Goal: Task Accomplishment & Management: Complete application form

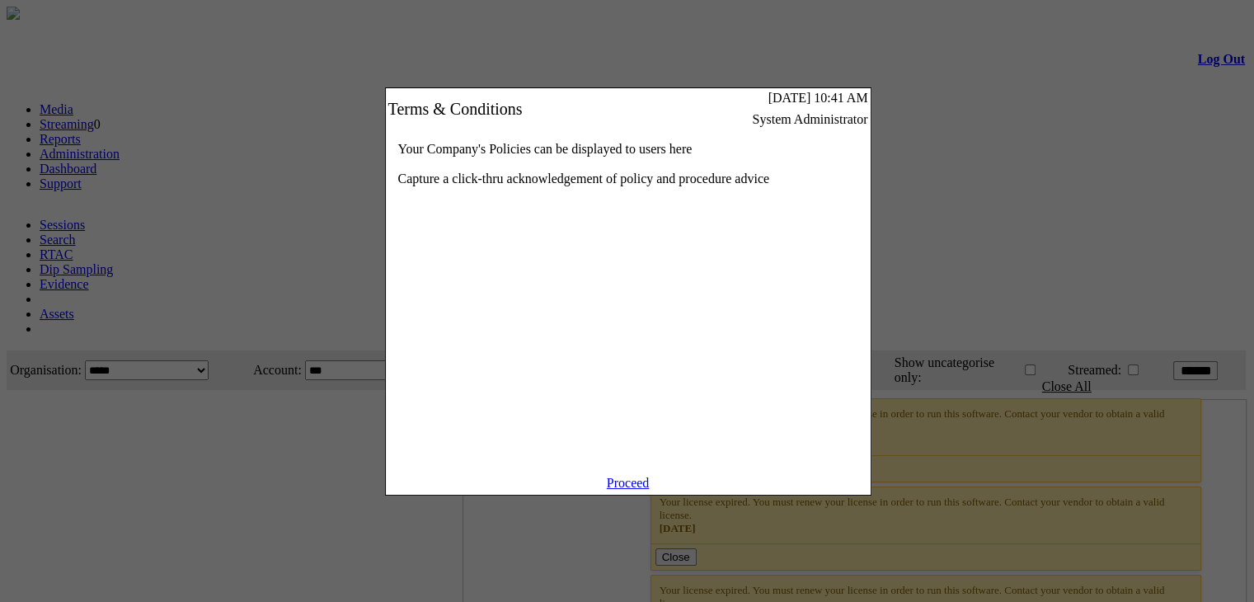
click at [630, 490] on link "Proceed" at bounding box center [628, 483] width 43 height 14
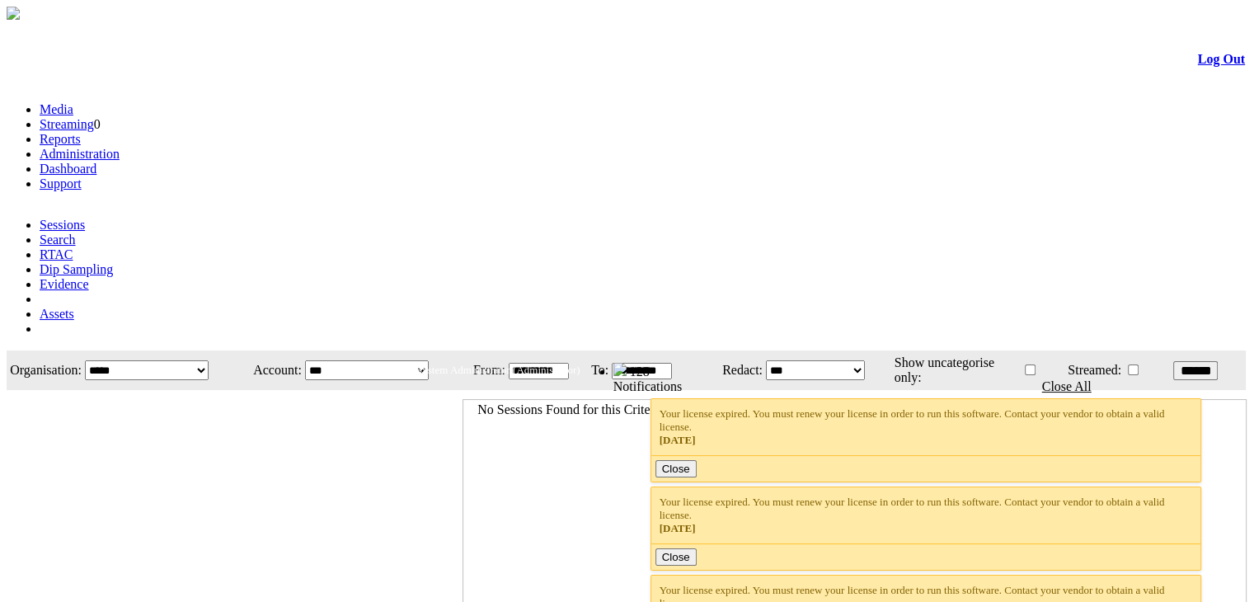
click at [339, 147] on li "Administration" at bounding box center [644, 154] width 1208 height 15
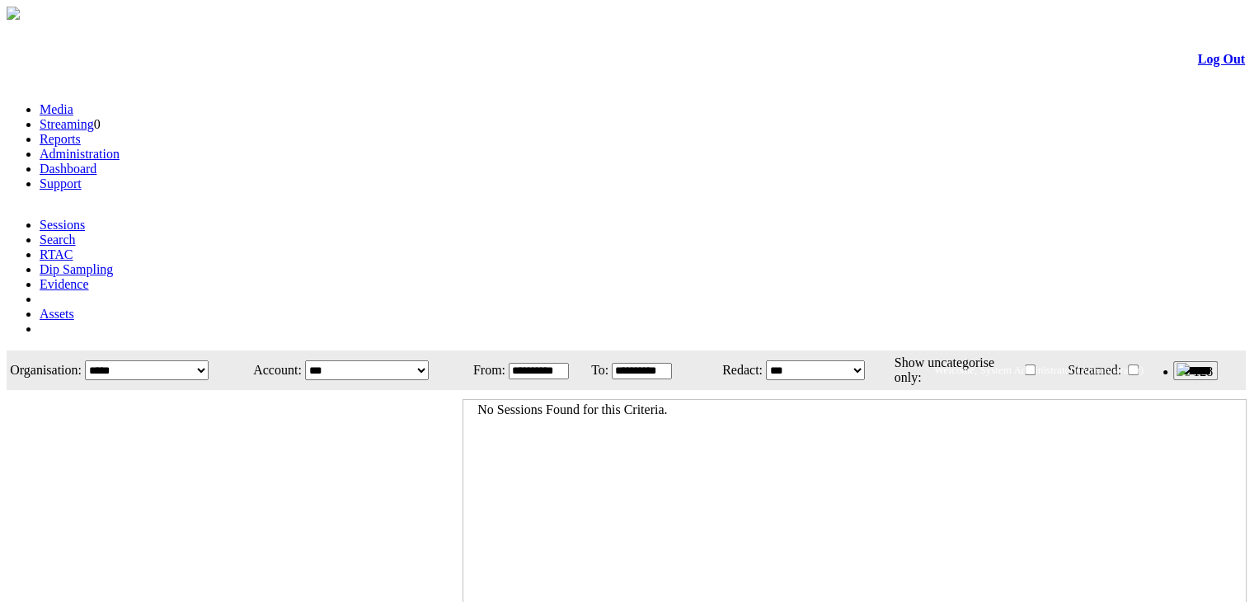
click at [120, 147] on link "Administration" at bounding box center [80, 154] width 80 height 14
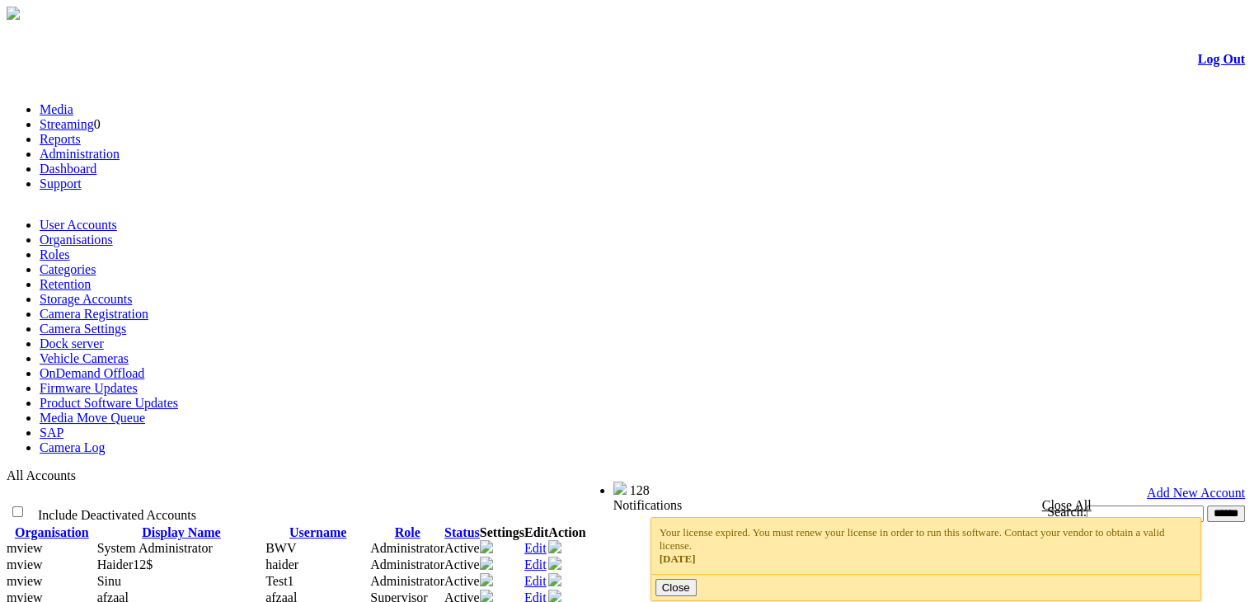
click at [148, 307] on link "Camera Registration" at bounding box center [94, 314] width 109 height 14
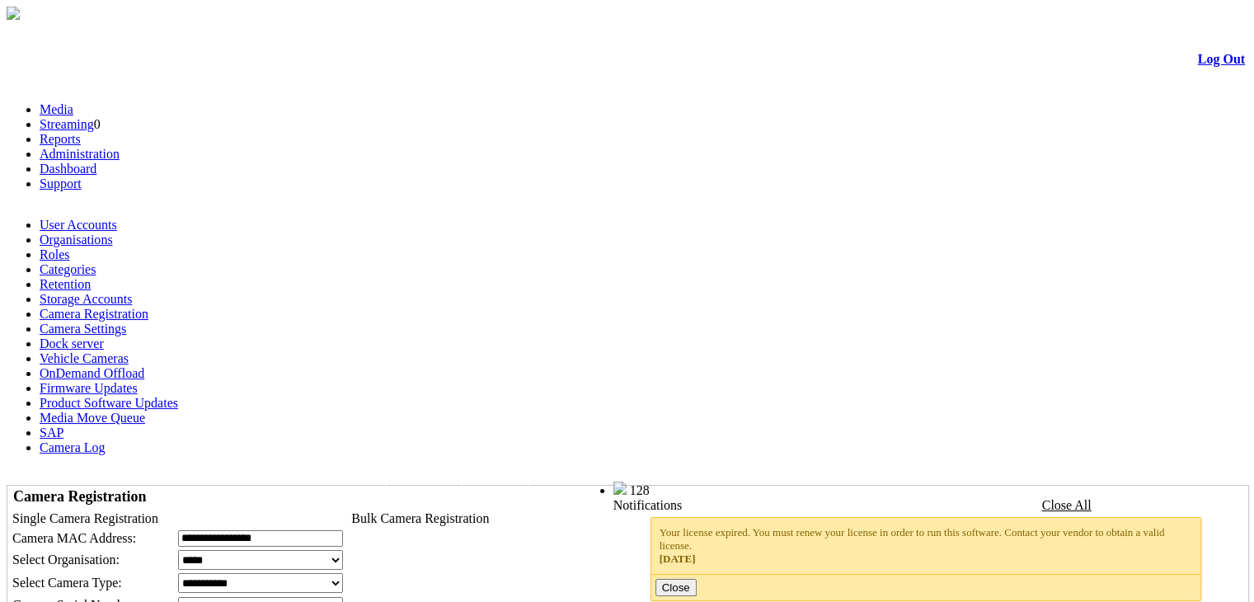
click at [275, 550] on select "**********" at bounding box center [260, 560] width 165 height 20
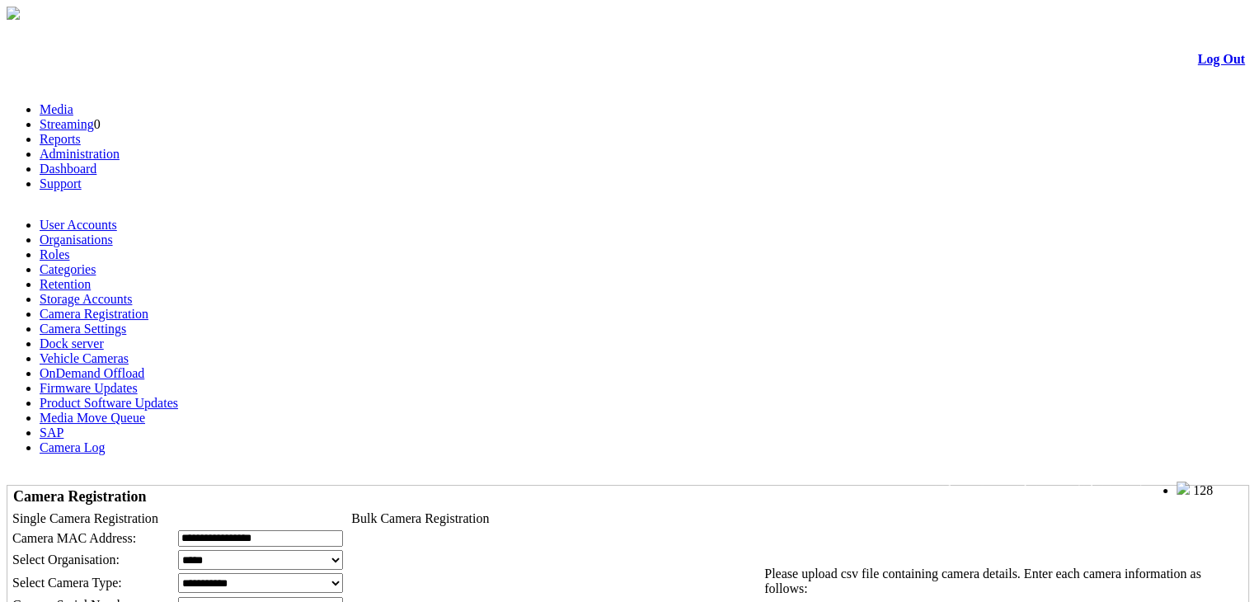
click at [343, 550] on select "**********" at bounding box center [260, 560] width 165 height 20
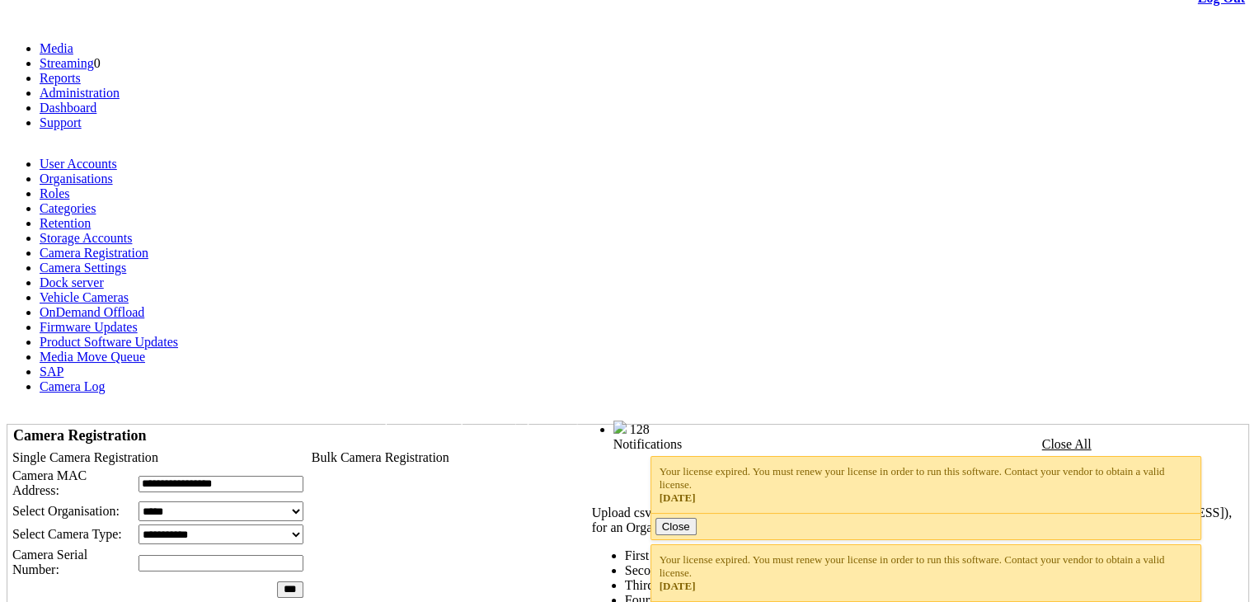
scroll to position [63, 0]
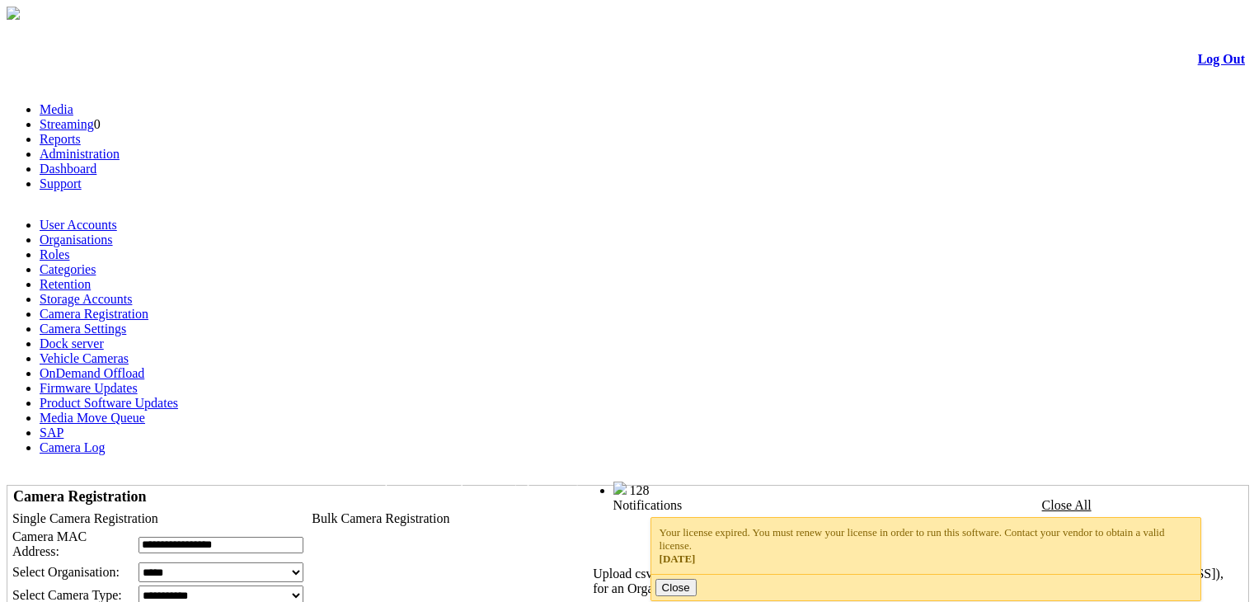
scroll to position [63, 0]
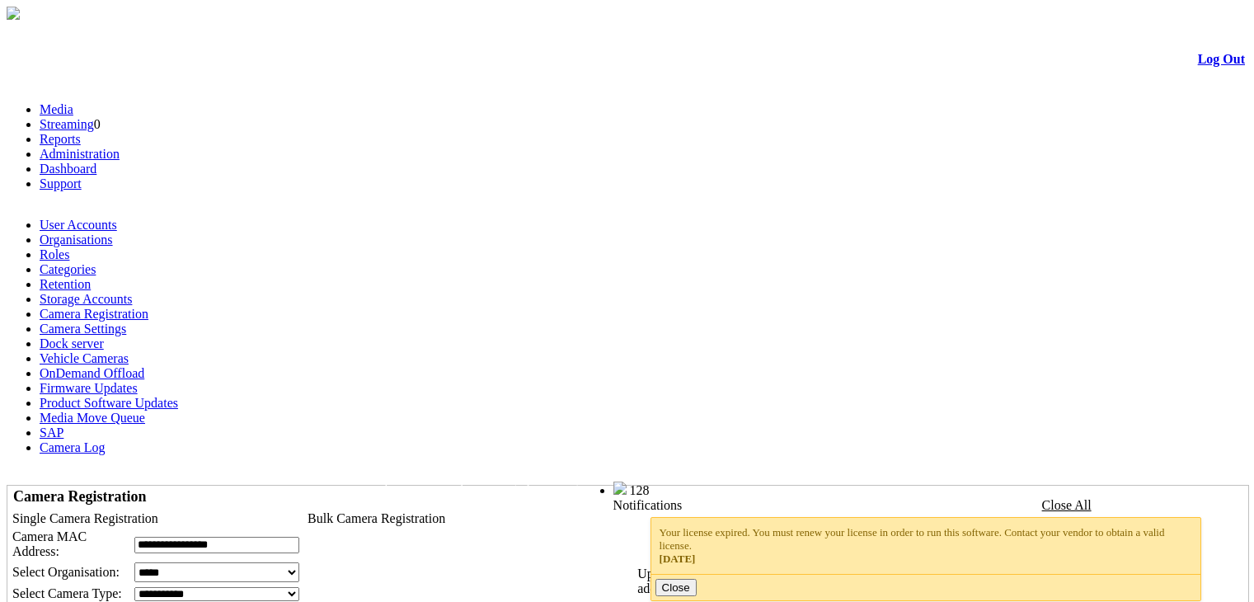
scroll to position [63, 0]
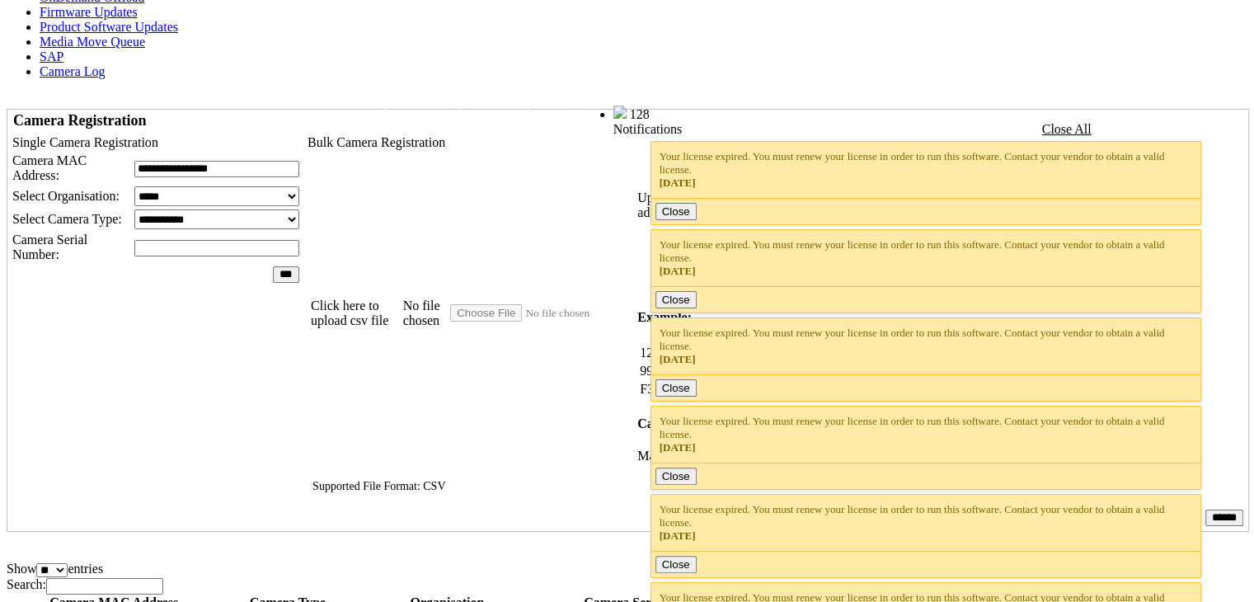
scroll to position [378, 0]
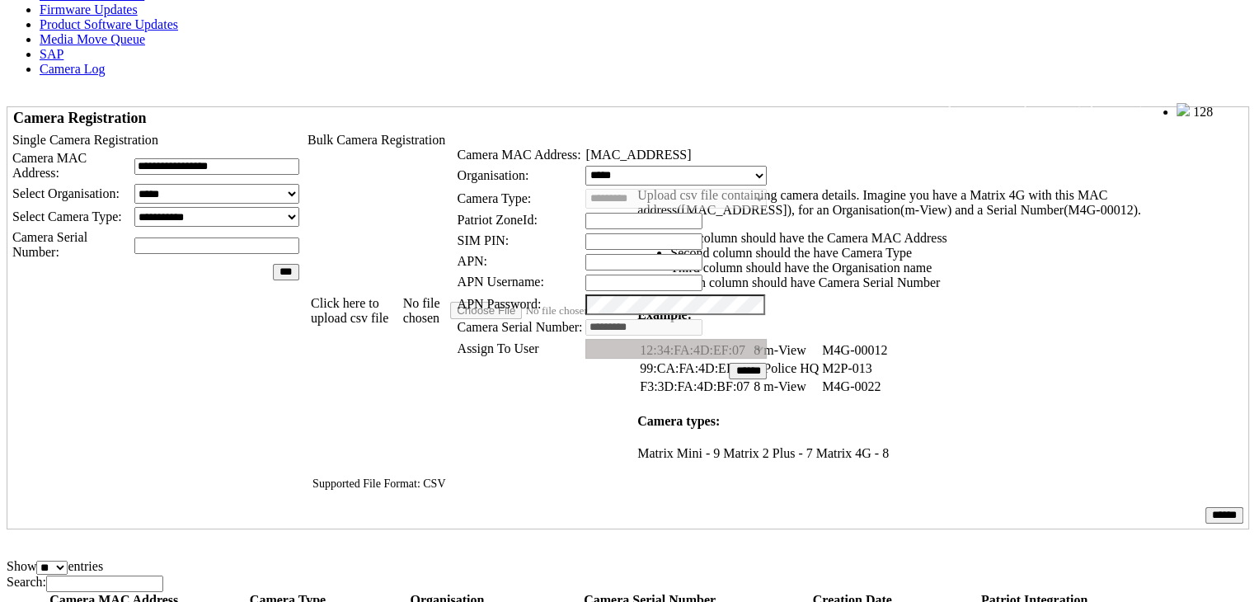
click at [513, 110] on link at bounding box center [513, 111] width 0 height 14
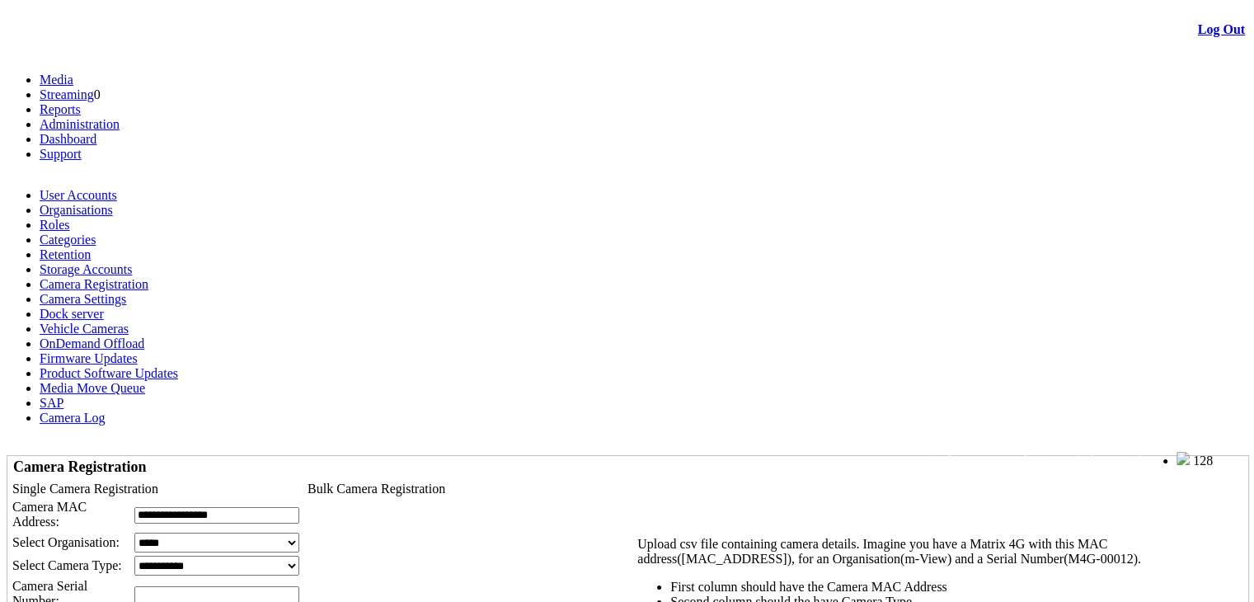
scroll to position [30, 0]
click at [218, 507] on input "**********" at bounding box center [216, 515] width 165 height 16
click at [280, 507] on input "**********" at bounding box center [216, 515] width 165 height 16
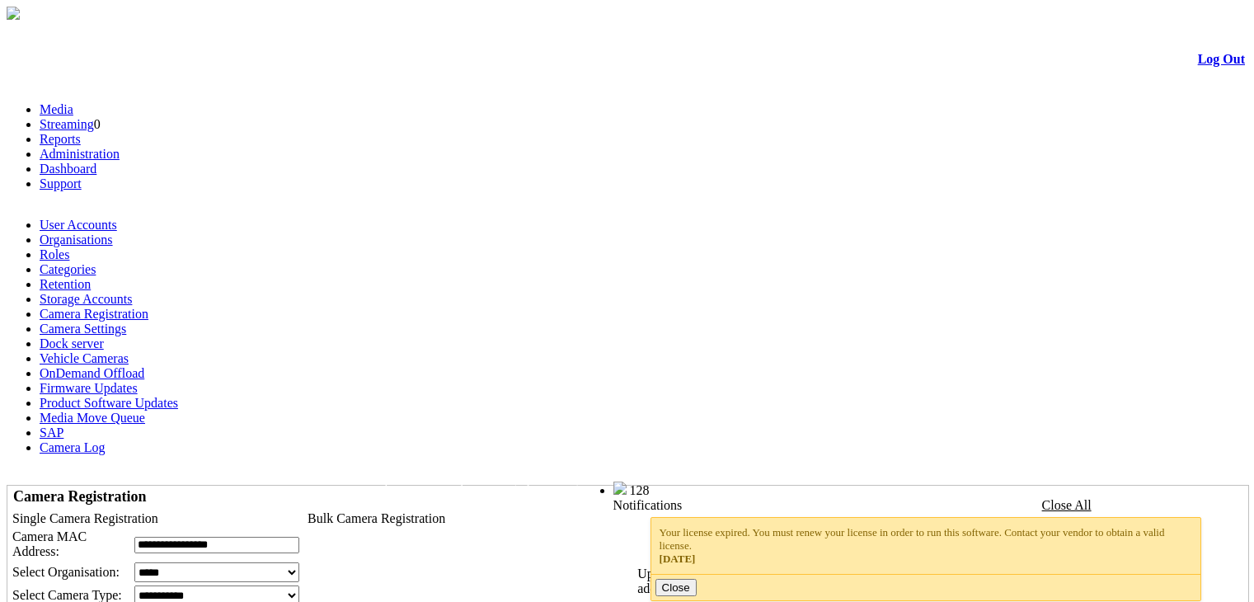
scroll to position [30, 0]
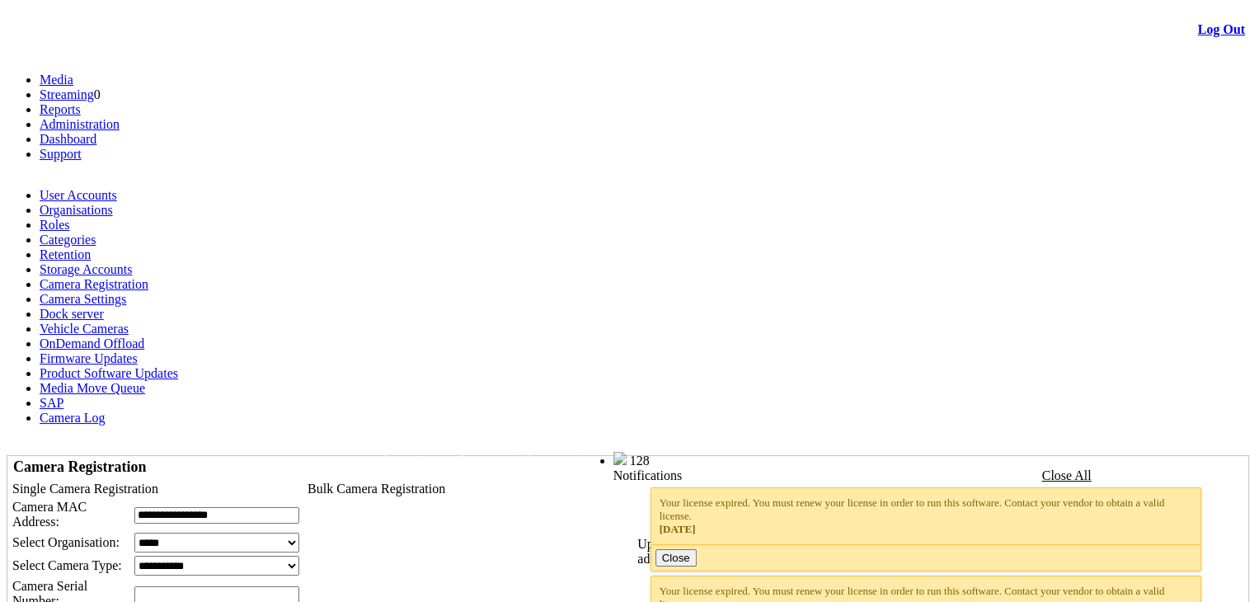
click at [647, 520] on div at bounding box center [647, 520] width 0 height 0
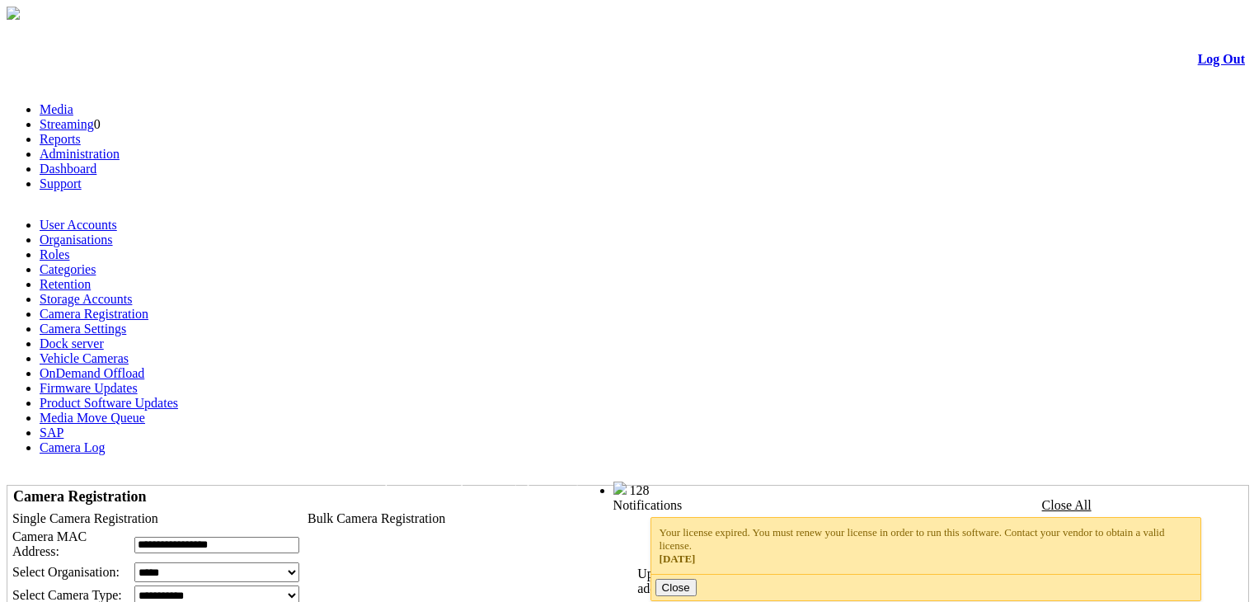
scroll to position [30, 0]
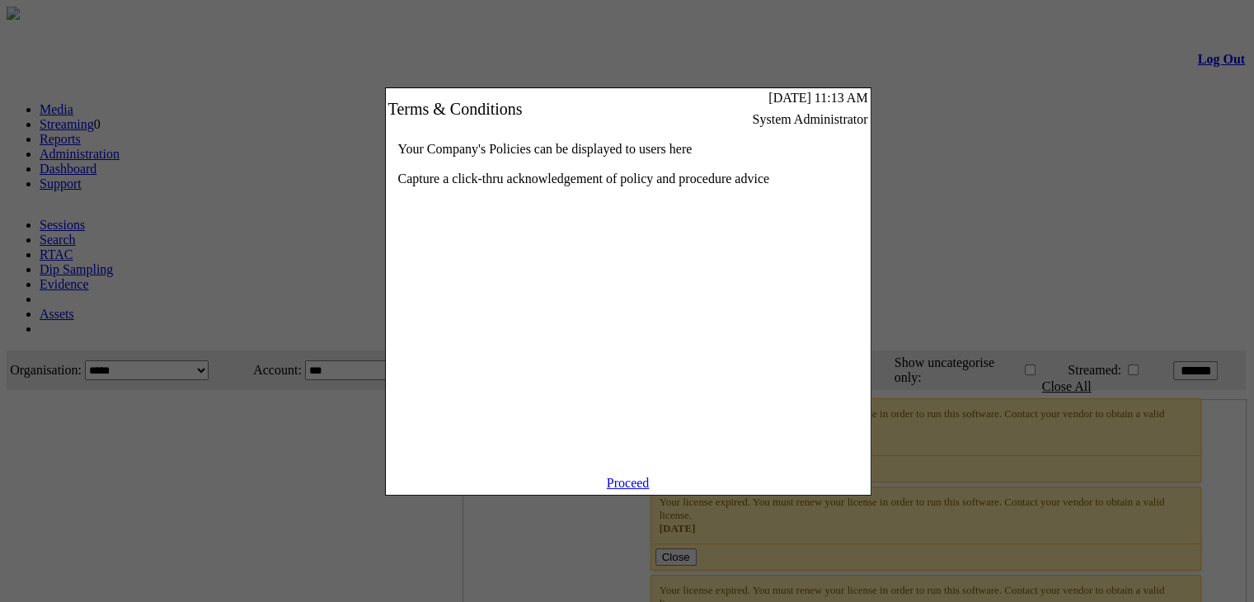
click at [627, 490] on link "Proceed" at bounding box center [628, 483] width 43 height 14
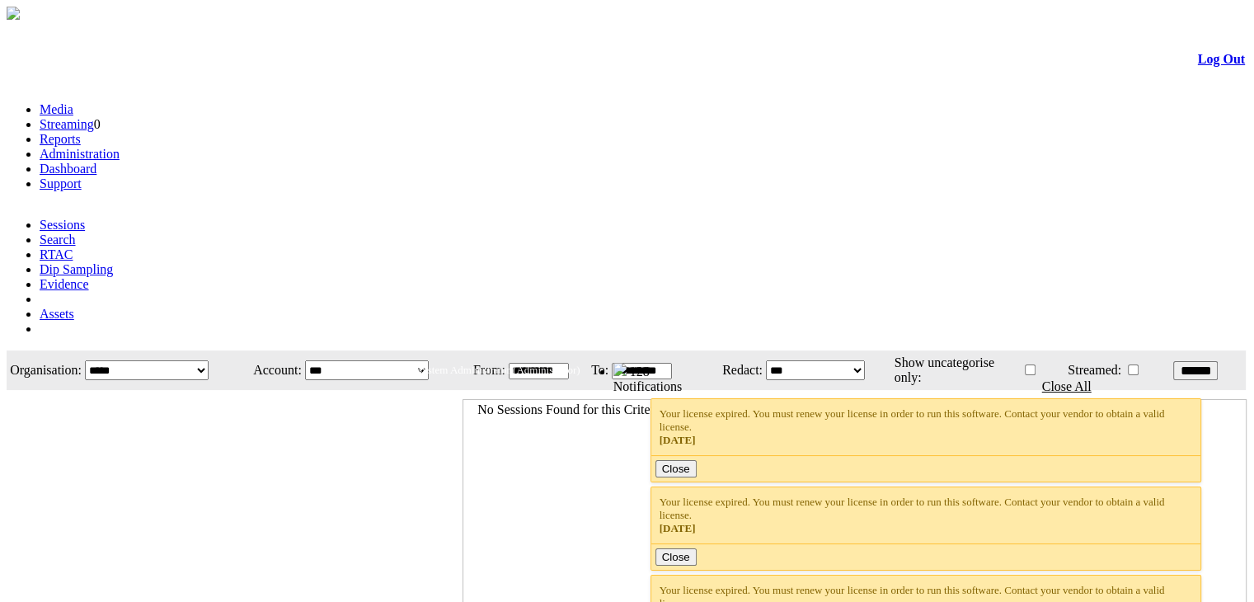
click at [120, 147] on link "Administration" at bounding box center [80, 154] width 80 height 14
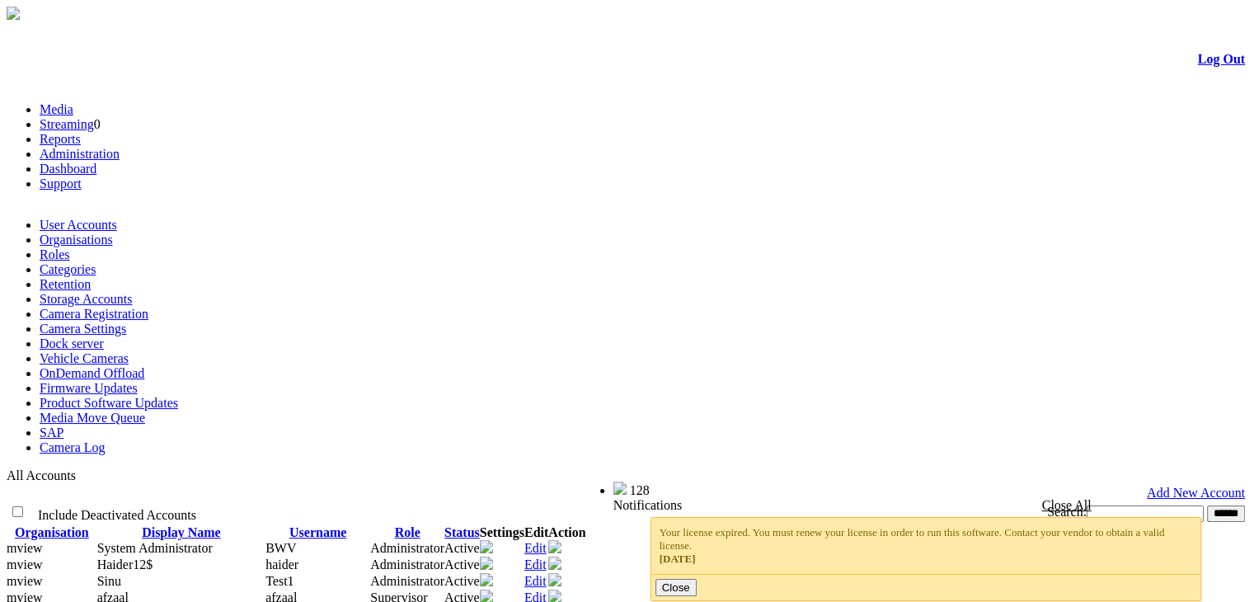
click at [148, 307] on link "Camera Registration" at bounding box center [94, 314] width 109 height 14
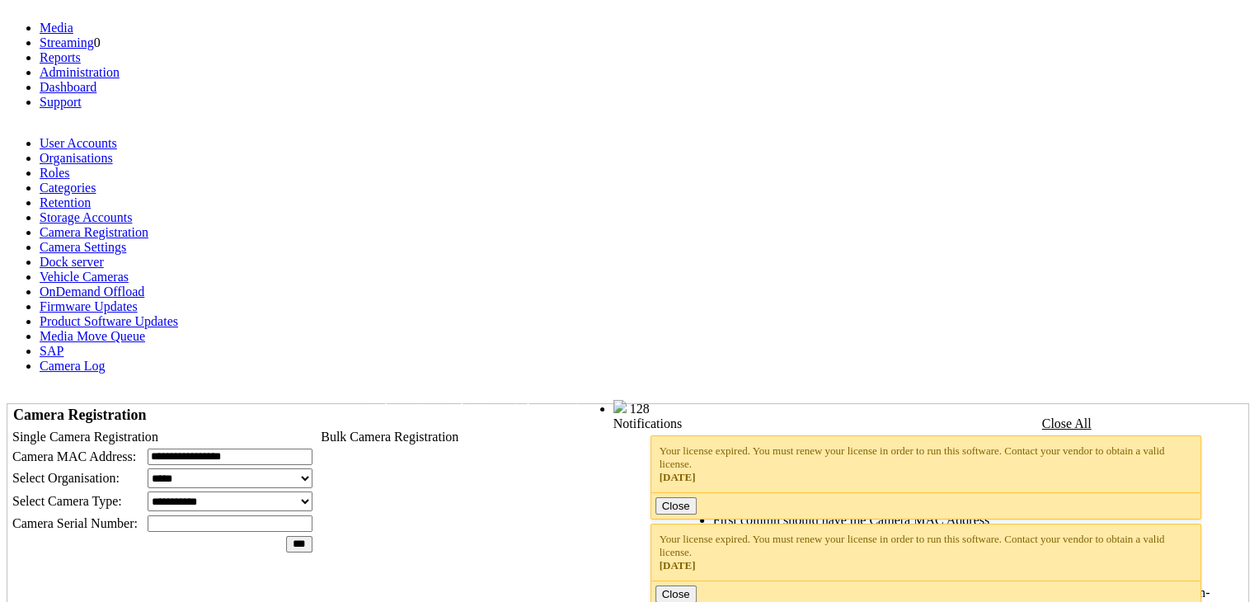
scroll to position [82, 0]
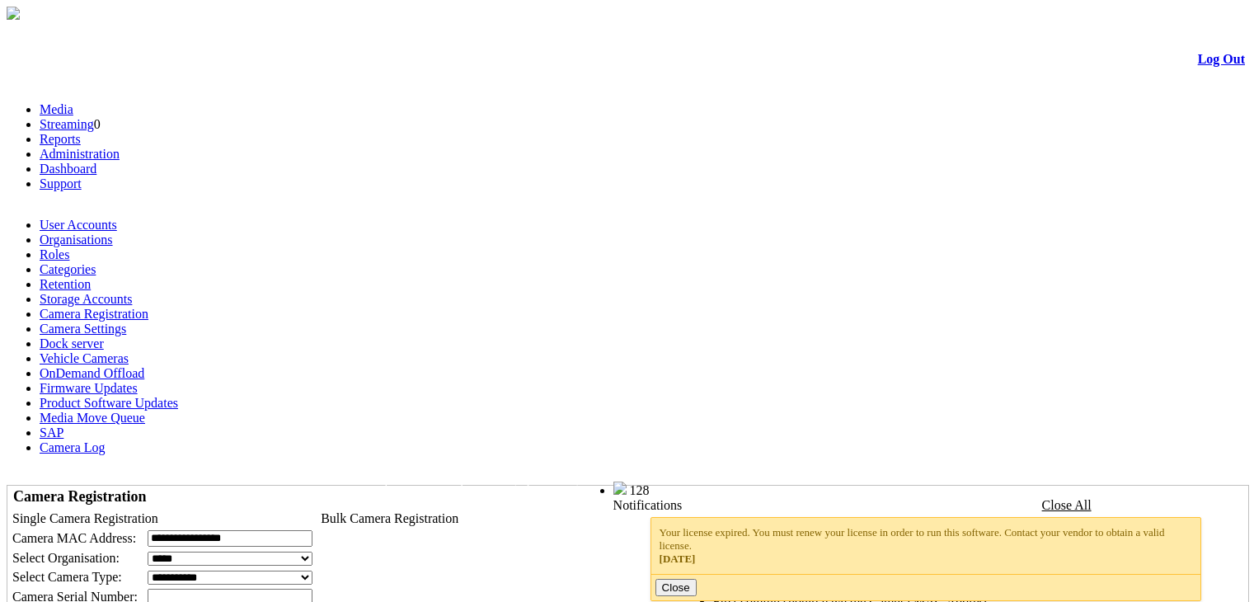
scroll to position [82, 0]
